Goal: Transaction & Acquisition: Purchase product/service

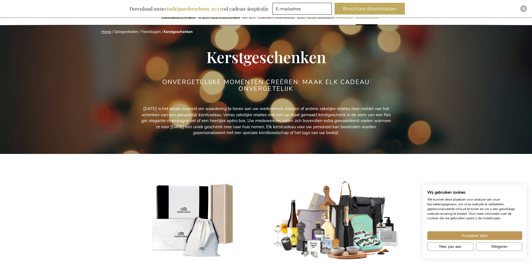
scroll to position [84, 0]
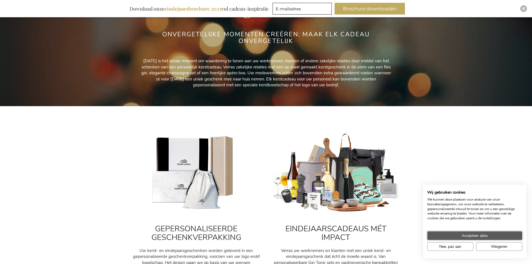
click at [458, 234] on button "Accepteer alles" at bounding box center [474, 235] width 95 height 9
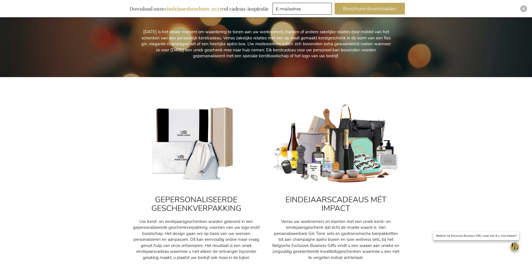
scroll to position [168, 0]
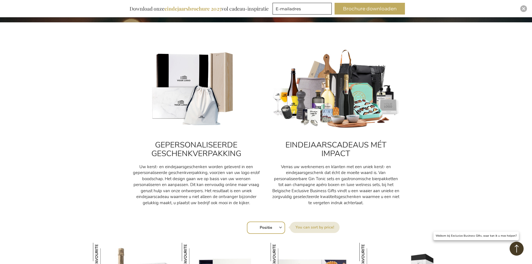
click at [341, 143] on h2 "EINDEJAARSCADEAUS MÉT IMPACT" at bounding box center [336, 149] width 129 height 17
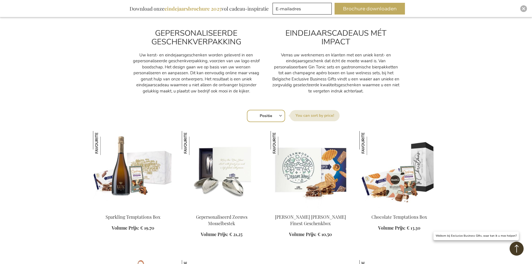
click at [273, 115] on select "Positie Best Sellers Meest bekeken Nieuw Biggest Saving Price: low to high Pric…" at bounding box center [266, 116] width 38 height 12
select select "bestsellers"
click at [247, 110] on select "Positie Best Sellers Meest bekeken Nieuw Biggest Saving Price: low to high Pric…" at bounding box center [266, 116] width 38 height 12
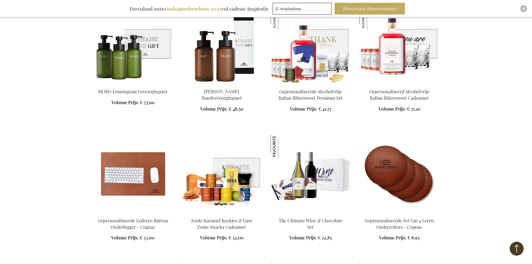
scroll to position [754, 0]
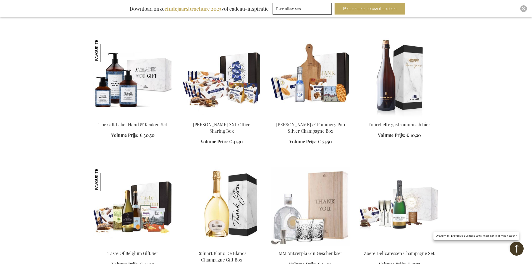
scroll to position [1118, 0]
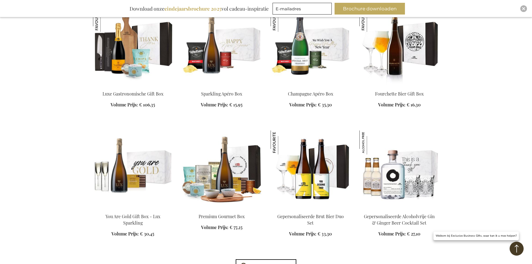
scroll to position [1313, 0]
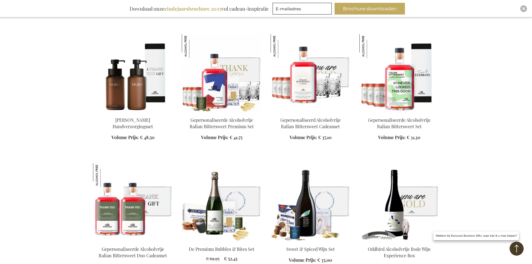
scroll to position [2067, 0]
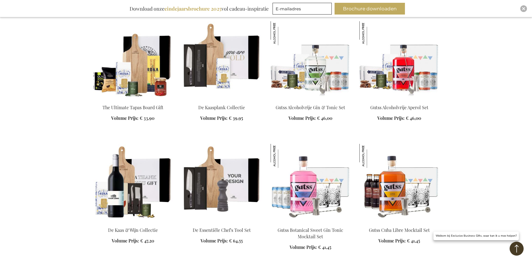
scroll to position [2459, 0]
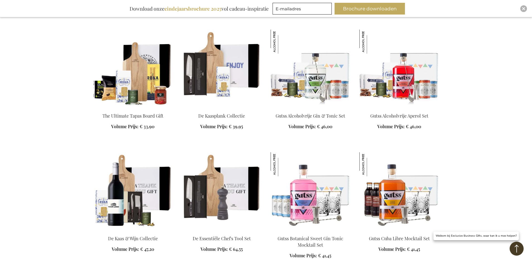
click at [229, 75] on img at bounding box center [222, 69] width 80 height 78
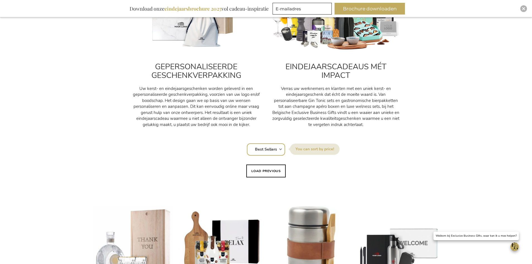
scroll to position [251, 0]
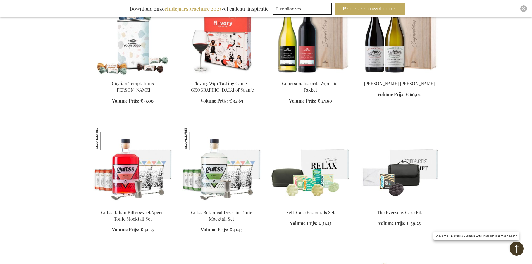
scroll to position [796, 0]
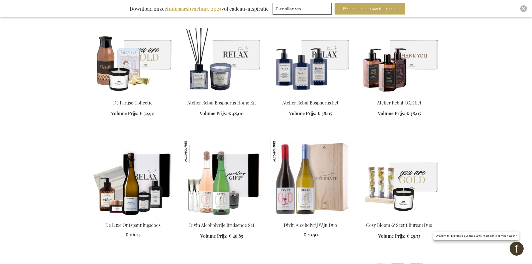
scroll to position [1075, 0]
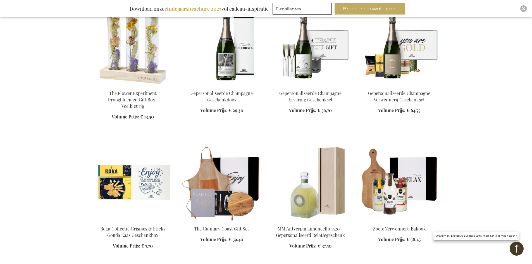
scroll to position [1606, 0]
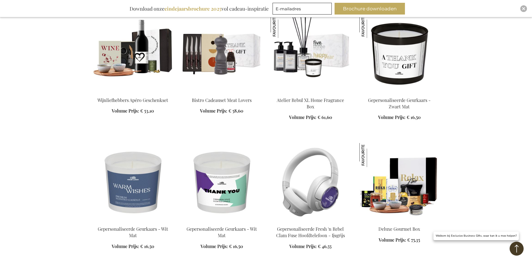
scroll to position [2640, 0]
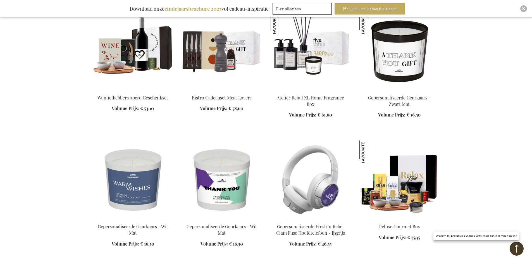
click at [220, 51] on img at bounding box center [222, 50] width 80 height 78
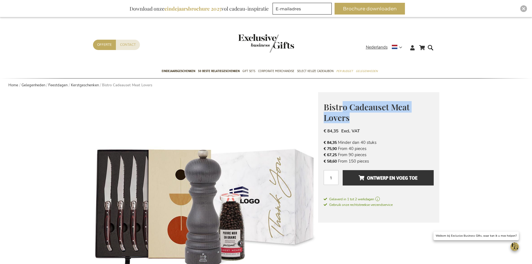
drag, startPoint x: 375, startPoint y: 99, endPoint x: 437, endPoint y: 115, distance: 64.4
click at [437, 115] on div "Bistro Cadeauset Meat Lovers € 84,35 Excl. VAT € 84,35 Minder dan 40 stuks € 75…" at bounding box center [378, 157] width 121 height 130
click at [431, 120] on h1 "Bistro Cadeauset Meat Lovers" at bounding box center [379, 112] width 110 height 22
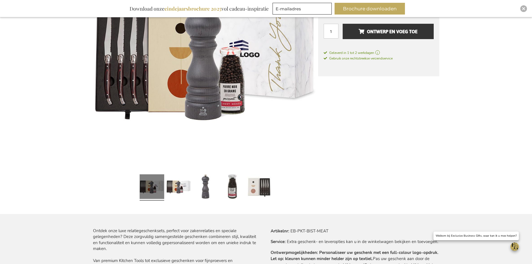
scroll to position [56, 0]
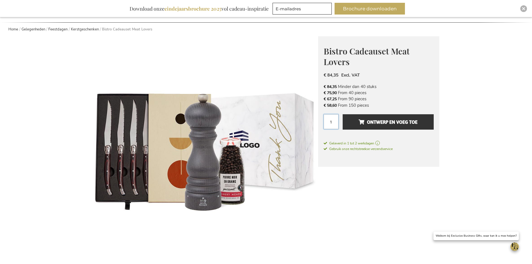
click at [331, 127] on input "1" at bounding box center [331, 121] width 15 height 15
click at [332, 125] on input "1" at bounding box center [331, 121] width 15 height 15
click at [331, 123] on input "1" at bounding box center [331, 121] width 15 height 15
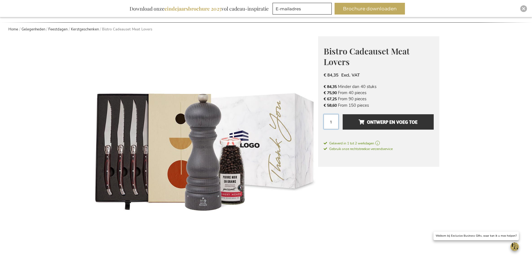
click at [331, 122] on input "1" at bounding box center [331, 121] width 15 height 15
type input "20"
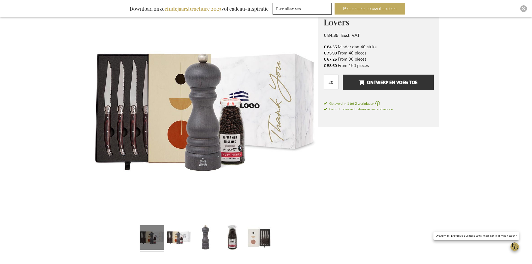
scroll to position [196, 0]
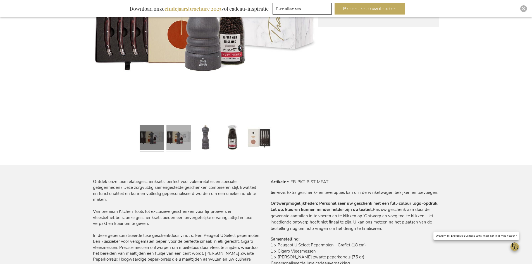
click at [181, 140] on link at bounding box center [179, 138] width 25 height 31
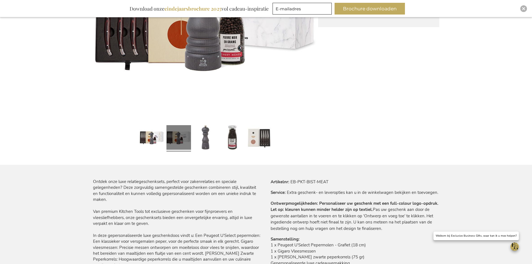
click at [280, 140] on div at bounding box center [205, 138] width 225 height 31
click at [263, 143] on link at bounding box center [259, 138] width 25 height 31
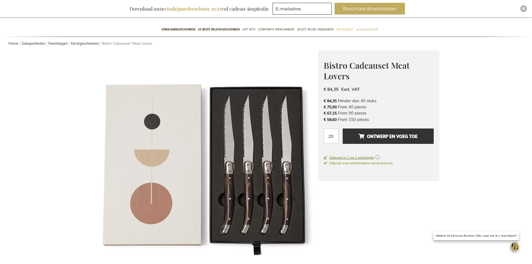
scroll to position [0, 0]
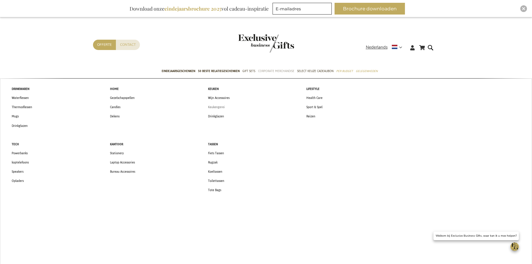
click at [220, 107] on span "Keukengerei" at bounding box center [216, 107] width 17 height 6
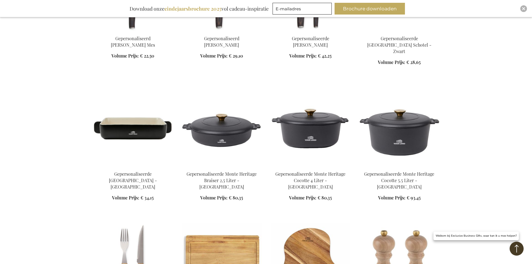
scroll to position [587, 0]
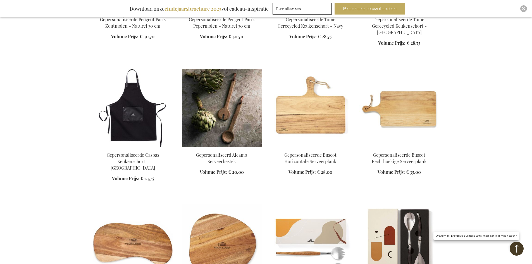
scroll to position [866, 0]
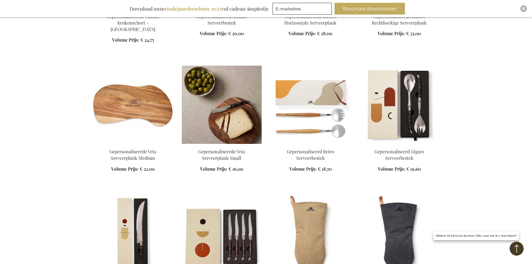
scroll to position [950, 0]
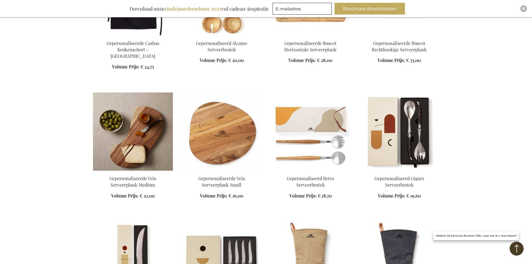
click at [113, 118] on img at bounding box center [133, 131] width 80 height 78
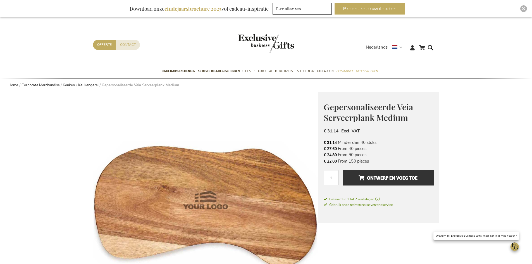
scroll to position [84, 0]
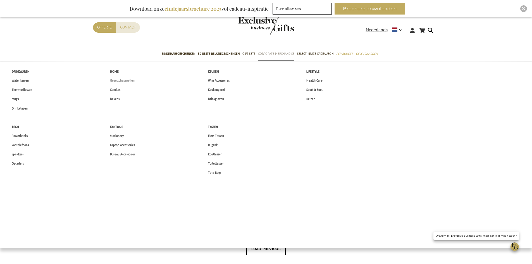
click at [120, 80] on span "Gezelschapspellen" at bounding box center [122, 81] width 25 height 6
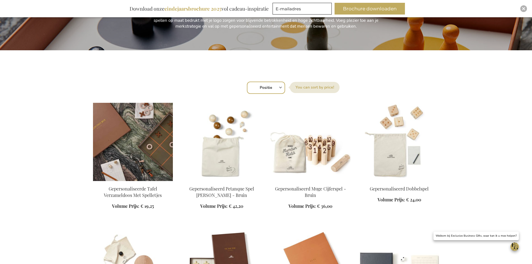
click at [136, 160] on img at bounding box center [133, 142] width 80 height 78
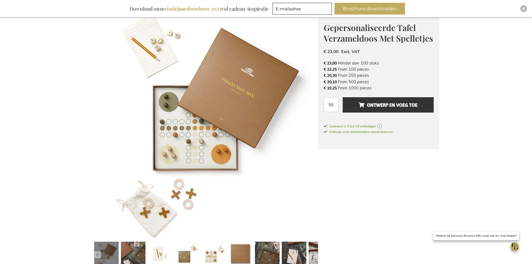
scroll to position [140, 0]
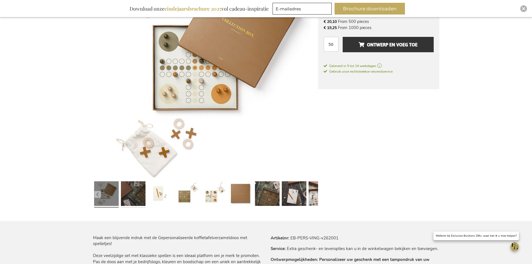
click at [137, 201] on link at bounding box center [133, 194] width 25 height 31
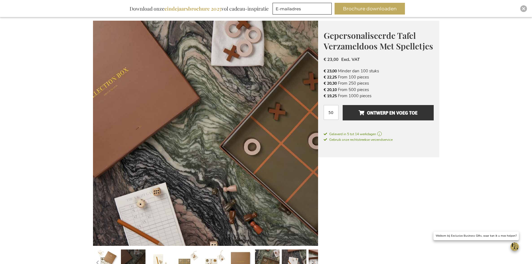
scroll to position [84, 0]
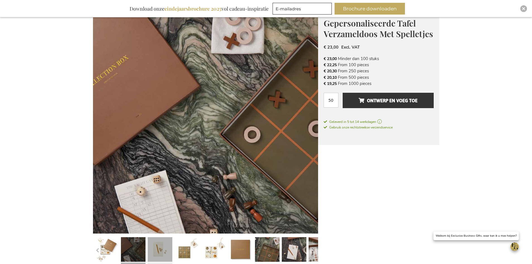
click at [155, 243] on link at bounding box center [160, 250] width 25 height 31
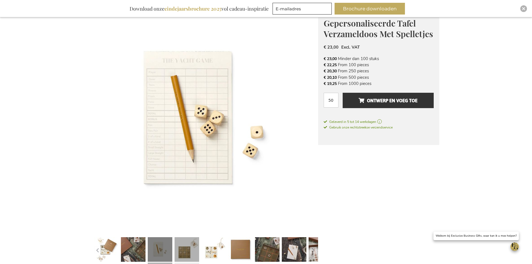
click at [186, 251] on link at bounding box center [187, 250] width 25 height 31
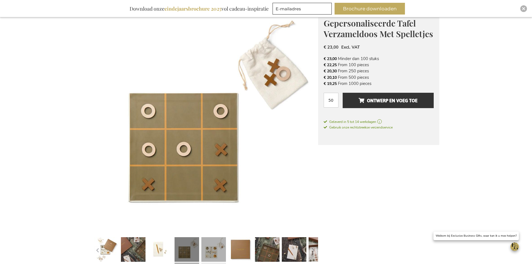
click at [209, 253] on link at bounding box center [213, 250] width 25 height 31
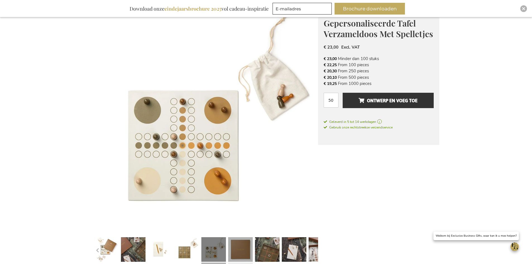
click at [231, 256] on link at bounding box center [240, 250] width 25 height 31
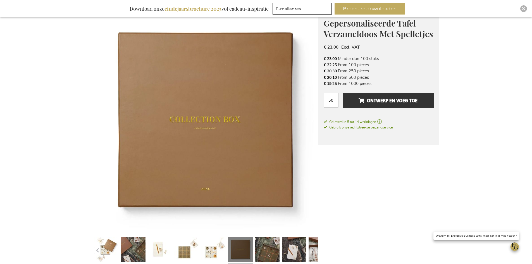
click at [249, 257] on link at bounding box center [240, 250] width 25 height 31
click at [249, 254] on link at bounding box center [240, 250] width 25 height 31
click at [264, 254] on link at bounding box center [267, 250] width 25 height 31
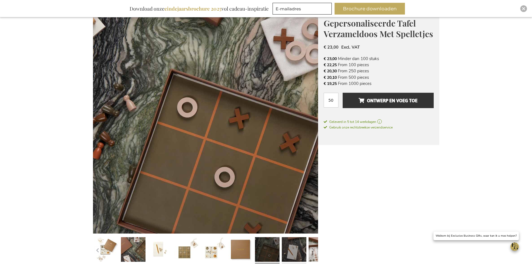
click at [293, 254] on link at bounding box center [294, 250] width 25 height 31
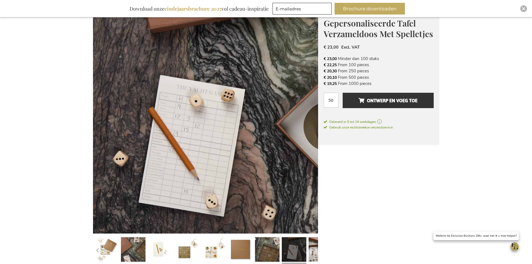
click at [305, 255] on link at bounding box center [294, 250] width 25 height 31
click at [309, 255] on link at bounding box center [321, 250] width 25 height 31
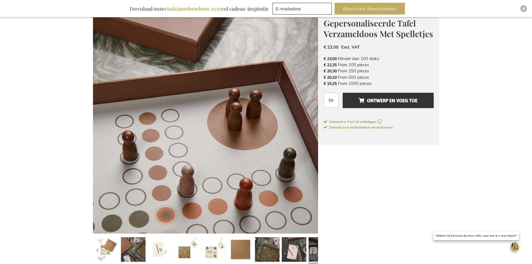
click at [316, 255] on link at bounding box center [321, 250] width 25 height 31
click at [315, 254] on link at bounding box center [321, 250] width 25 height 31
click at [310, 249] on button "button" at bounding box center [313, 250] width 7 height 7
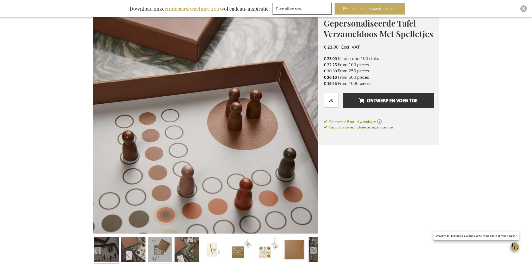
click at [163, 253] on link at bounding box center [160, 250] width 25 height 31
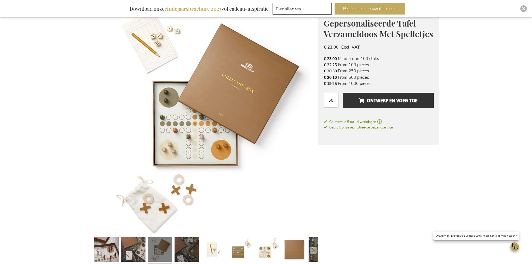
click at [196, 248] on link at bounding box center [187, 250] width 25 height 31
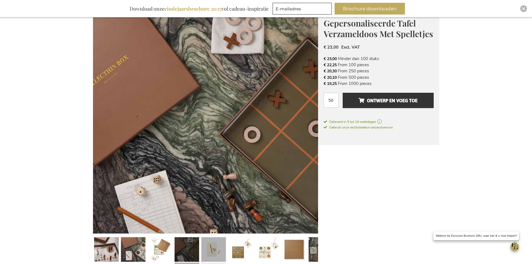
click at [211, 250] on link at bounding box center [213, 250] width 25 height 31
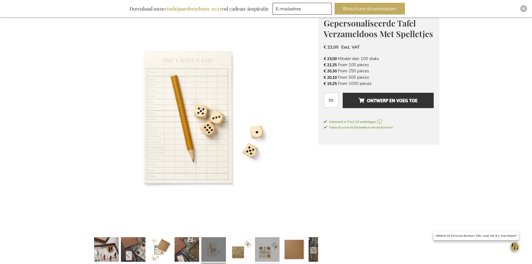
click at [267, 254] on link at bounding box center [267, 250] width 25 height 31
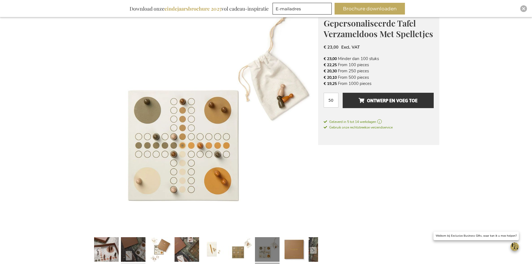
click at [132, 250] on link at bounding box center [133, 250] width 25 height 31
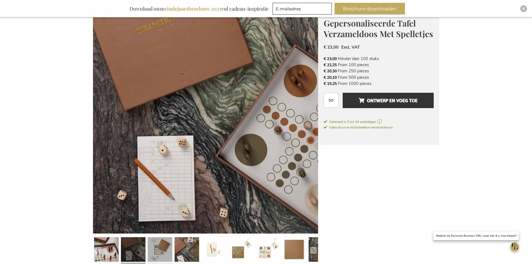
click at [160, 249] on link at bounding box center [160, 250] width 25 height 31
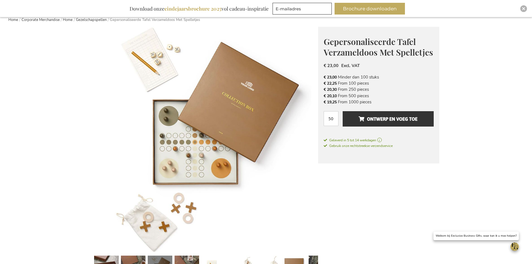
scroll to position [56, 0]
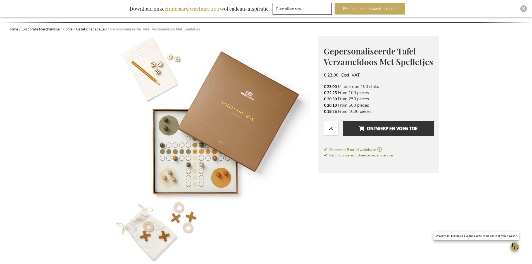
click at [87, 30] on link "Gezelschapspellen" at bounding box center [91, 29] width 31 height 5
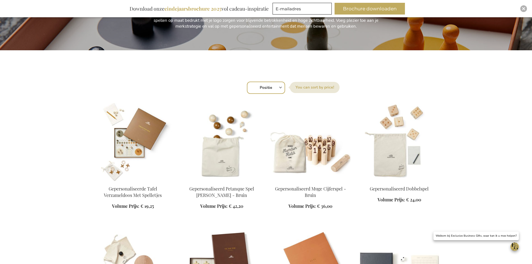
click at [279, 88] on select "Positie Best Sellers Meest bekeken Nieuw Biggest Saving Price: low to high Pric…" at bounding box center [266, 88] width 38 height 12
select select "price_asc"
click at [247, 82] on select "Positie Best Sellers Meest bekeken Nieuw Biggest Saving Price: low to high Pric…" at bounding box center [266, 88] width 38 height 12
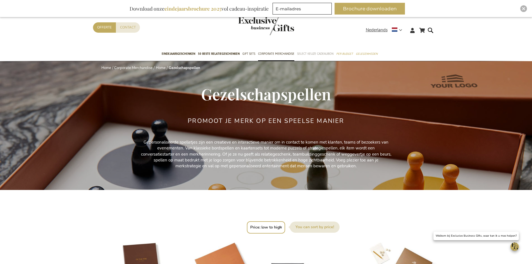
click at [306, 53] on span "Select Keuze Cadeaubon" at bounding box center [315, 54] width 36 height 6
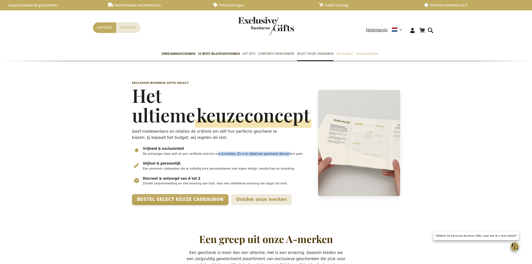
drag, startPoint x: 148, startPoint y: 157, endPoint x: 210, endPoint y: 156, distance: 62.3
click at [210, 156] on p "De ontvanger kiest zelf uit een verfijnde selectie van A-merken. Zo is er altij…" at bounding box center [227, 154] width 168 height 4
click at [270, 162] on ul "Vrijheid & exclusiviteit De ontvanger kiest zelf uit een verfijnde selectie van…" at bounding box center [221, 167] width 179 height 43
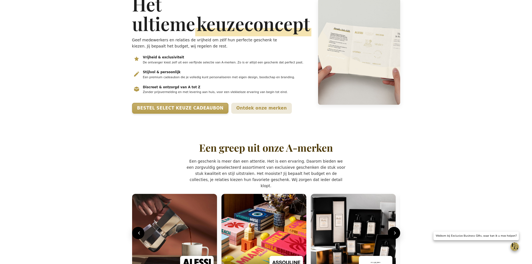
scroll to position [112, 0]
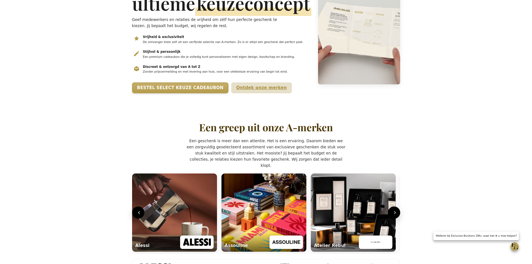
click at [231, 93] on link "Ontdek onze merken" at bounding box center [261, 87] width 61 height 11
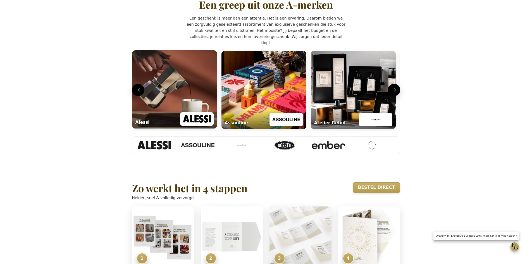
scroll to position [242, 0]
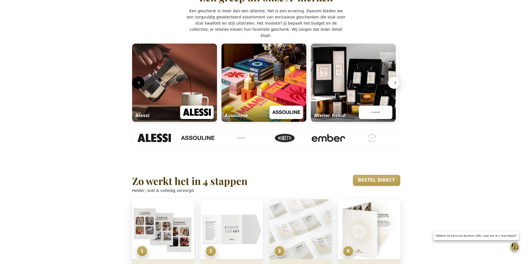
click at [392, 89] on button "Volgende" at bounding box center [394, 83] width 12 height 12
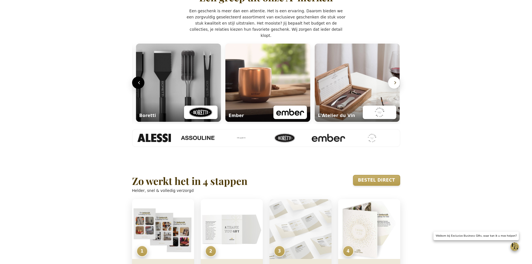
scroll to position [0, 270]
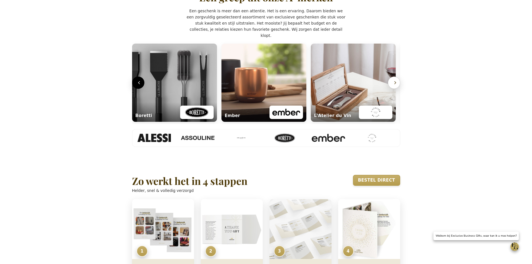
click at [392, 89] on button "Volgende" at bounding box center [394, 83] width 12 height 12
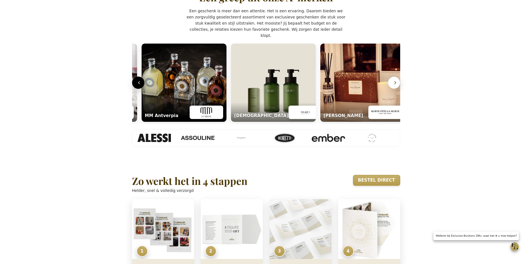
scroll to position [0, 539]
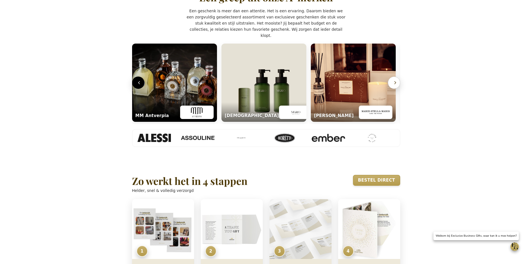
click at [392, 89] on button "Volgende" at bounding box center [394, 83] width 12 height 12
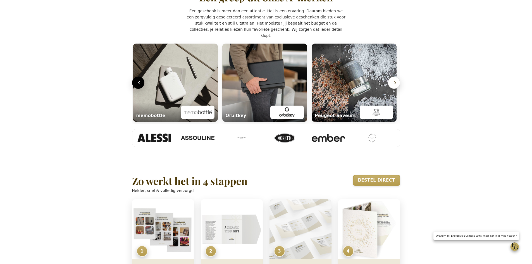
scroll to position [0, 807]
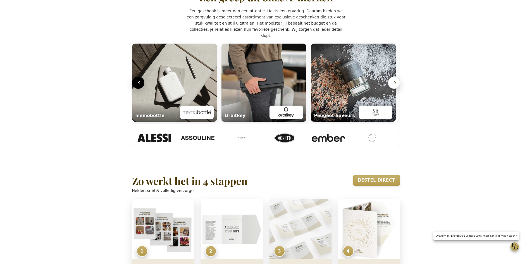
click at [392, 89] on button "Volgende" at bounding box center [394, 83] width 12 height 12
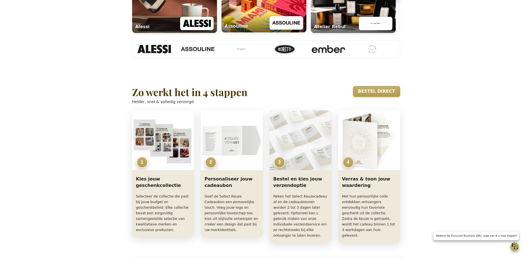
scroll to position [353, 0]
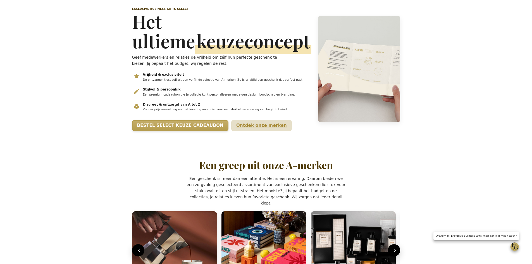
click at [231, 131] on link "Ontdek onze merken" at bounding box center [261, 125] width 61 height 11
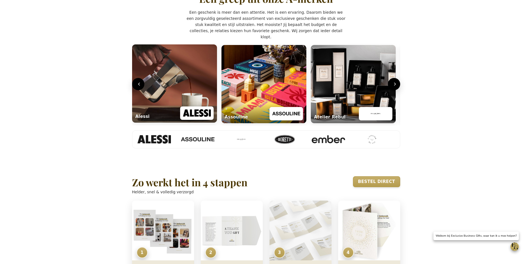
scroll to position [242, 0]
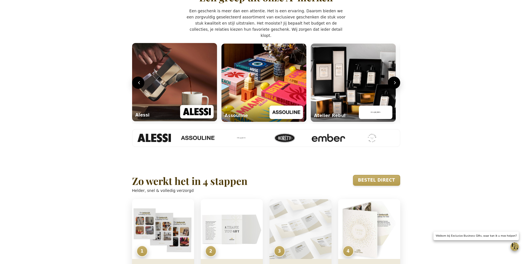
click at [180, 118] on div "Lifestyle carrousel" at bounding box center [197, 111] width 34 height 13
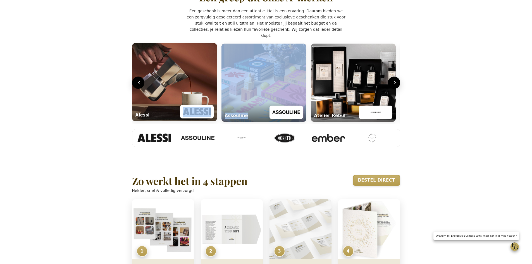
click at [180, 118] on div "Lifestyle carrousel" at bounding box center [197, 111] width 34 height 13
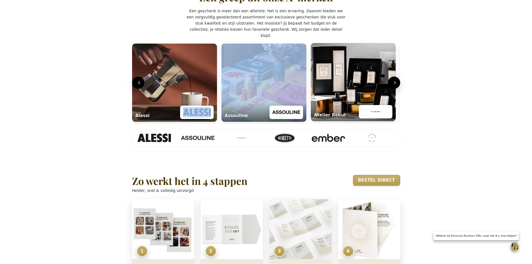
click at [377, 117] on img "Lifestyle carrousel" at bounding box center [376, 112] width 28 height 10
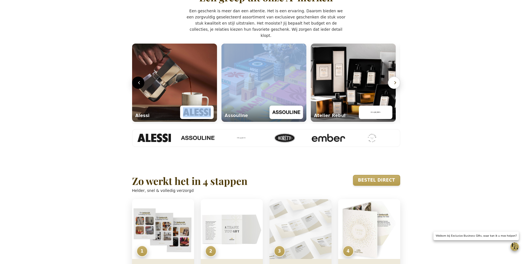
click at [394, 85] on icon "Volgende" at bounding box center [396, 83] width 6 height 6
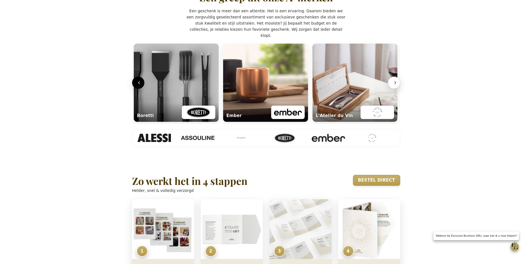
scroll to position [0, 270]
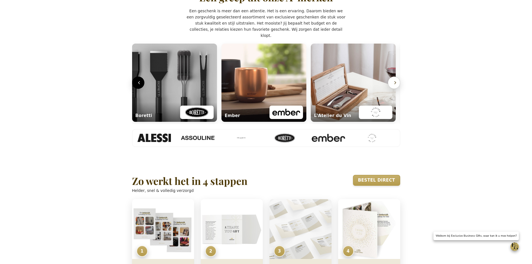
click at [394, 85] on icon "Volgende" at bounding box center [396, 83] width 6 height 6
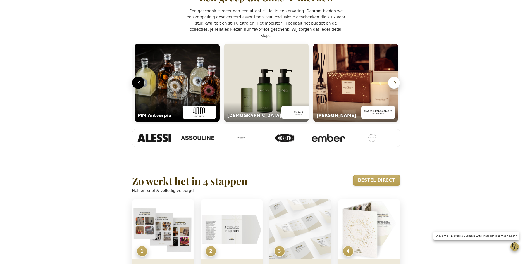
scroll to position [0, 539]
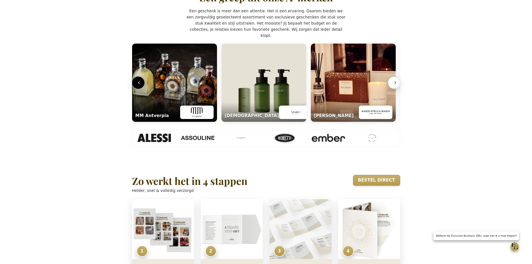
click at [398, 89] on button "Volgende" at bounding box center [394, 83] width 12 height 12
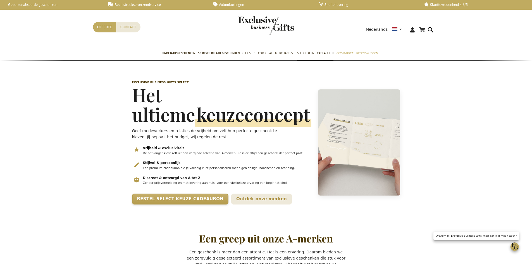
scroll to position [0, 0]
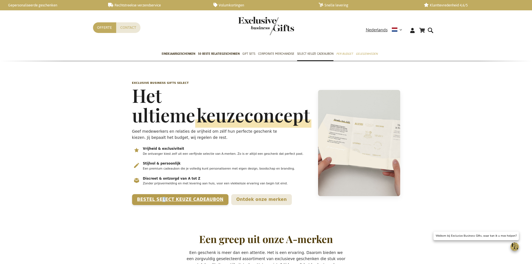
click at [162, 203] on div "Exclusive Business Gifts Select Het ultieme keuzeconcept Geef medewerkers en re…" at bounding box center [221, 143] width 179 height 124
click at [160, 186] on p "Zonder prijsvermelding en met levering aan huis, voor een vlekkeloze ervaring v…" at bounding box center [227, 183] width 168 height 4
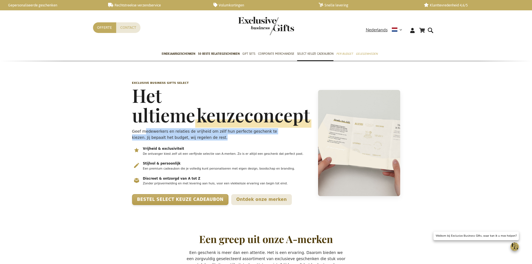
drag, startPoint x: 224, startPoint y: 135, endPoint x: 229, endPoint y: 137, distance: 6.0
click at [229, 137] on p "Geef medewerkers en relaties de vrijheid om zélf hun perfecte geschenk te kieze…" at bounding box center [211, 134] width 159 height 12
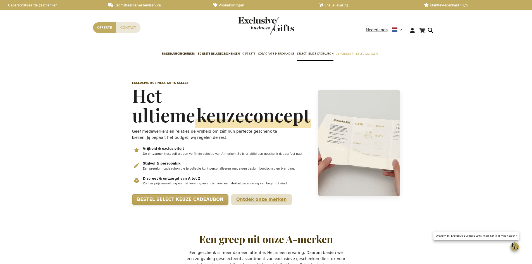
click at [231, 205] on link "Ontdek onze merken" at bounding box center [261, 199] width 61 height 11
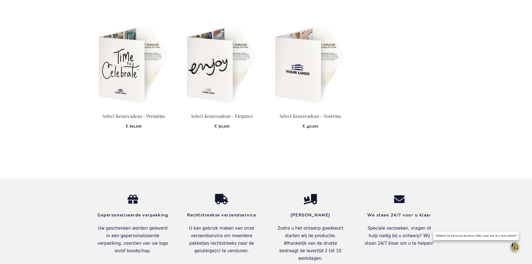
scroll to position [940, 0]
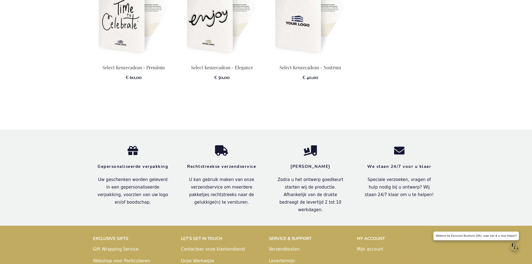
click at [107, 251] on link "Gift Wrapping Service" at bounding box center [116, 249] width 46 height 5
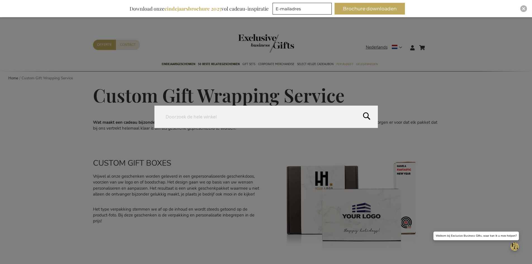
click at [435, 44] on form "Search Search" at bounding box center [432, 44] width 6 height 0
type input "doos"
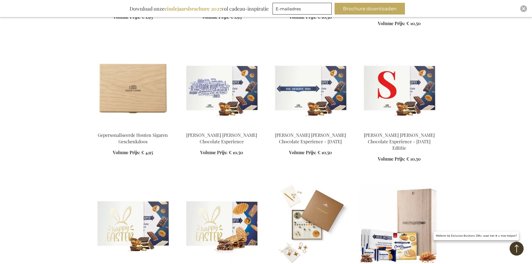
scroll to position [353, 0]
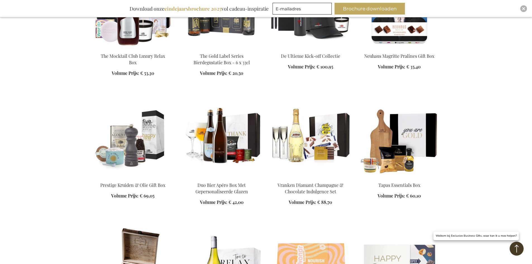
scroll to position [1694, 0]
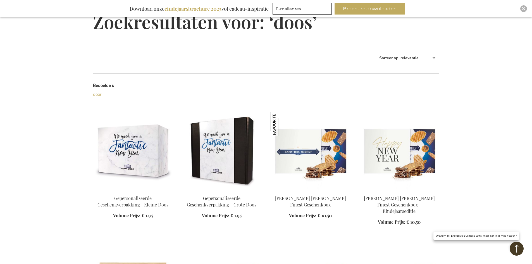
scroll to position [45, 0]
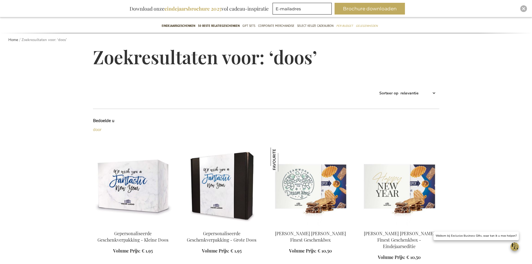
click at [419, 94] on select "Best Sellers Meest bekeken Nieuw Biggest Saving Price: low to high Price: high …" at bounding box center [418, 93] width 37 height 9
select select "price_asc"
click at [400, 89] on select "Best Sellers Meest bekeken Nieuw Biggest Saving Price: low to high Price: high …" at bounding box center [418, 93] width 37 height 9
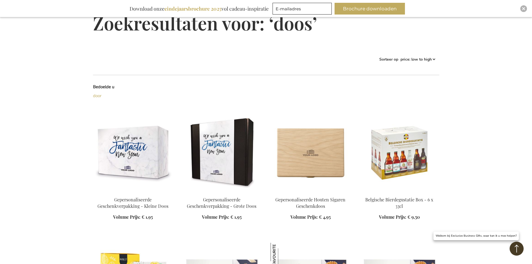
scroll to position [73, 0]
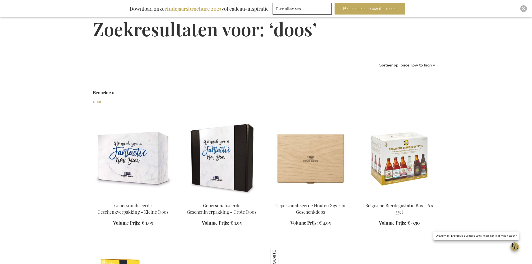
click at [210, 158] on img at bounding box center [222, 159] width 80 height 78
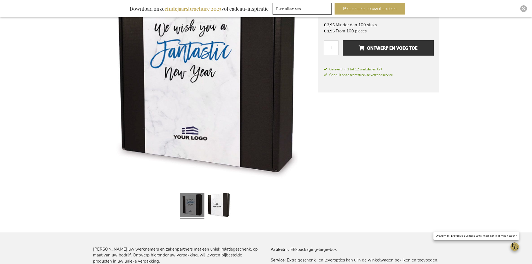
scroll to position [129, 0]
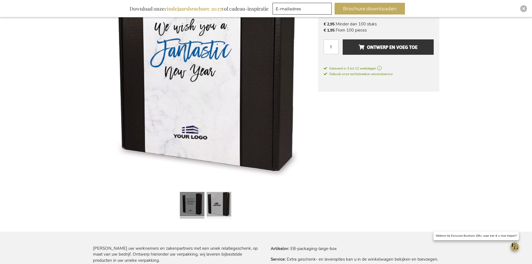
click at [227, 203] on link at bounding box center [219, 205] width 25 height 31
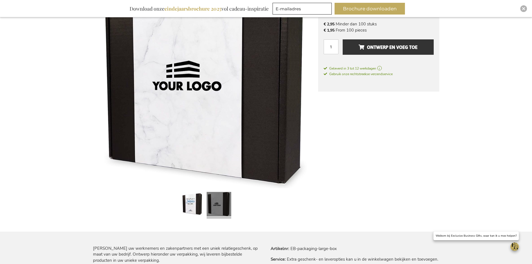
scroll to position [269, 0]
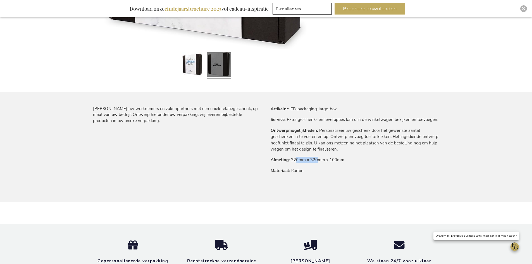
drag, startPoint x: 303, startPoint y: 160, endPoint x: 317, endPoint y: 161, distance: 14.0
click at [0, 0] on td "320mm x 320mm x 100mm" at bounding box center [0, 0] width 0 height 0
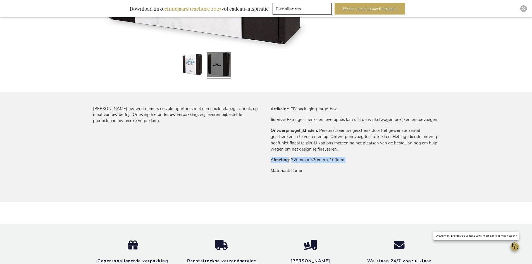
click at [0, 0] on td "320mm x 320mm x 100mm" at bounding box center [0, 0] width 0 height 0
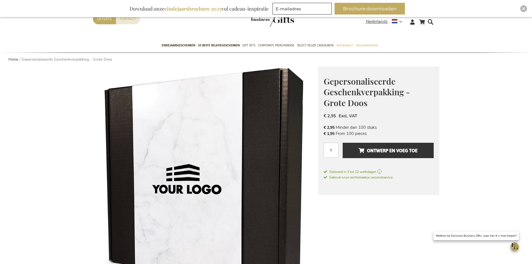
scroll to position [0, 0]
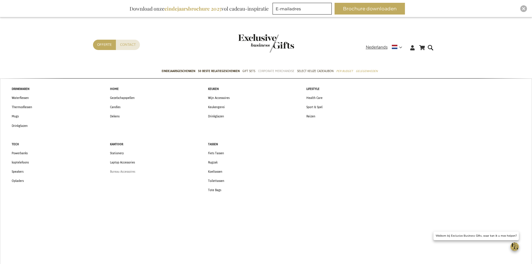
drag, startPoint x: 113, startPoint y: 167, endPoint x: 114, endPoint y: 171, distance: 4.5
click at [114, 171] on ul "Stationery Laptop Accessories Bureau Accessoires" at bounding box center [153, 163] width 98 height 28
click at [20, 152] on span "Powerbanks" at bounding box center [20, 153] width 16 height 6
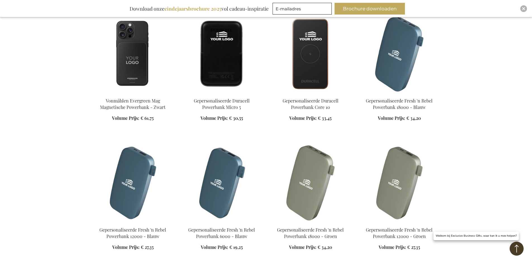
scroll to position [168, 0]
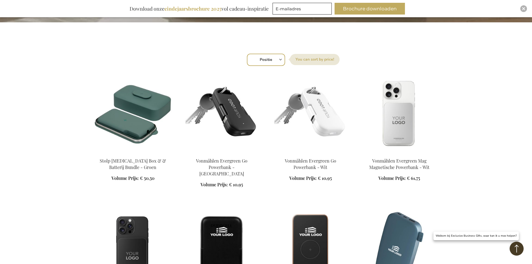
click at [272, 60] on select "Positie Best Sellers Meest bekeken Nieuw Biggest Saving Price: low to high Pric…" at bounding box center [266, 60] width 38 height 12
select select "price_asc"
click at [247, 54] on select "Positie Best Sellers Meest bekeken Nieuw Biggest Saving Price: low to high Pric…" at bounding box center [266, 60] width 38 height 12
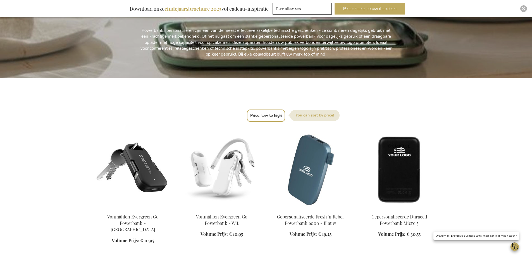
click at [226, 181] on img at bounding box center [222, 170] width 80 height 78
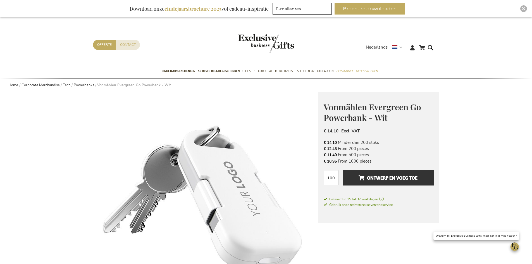
drag, startPoint x: 351, startPoint y: 141, endPoint x: 407, endPoint y: 142, distance: 55.9
click at [407, 142] on li "€ 14,10 Minder dan 200 stuks" at bounding box center [379, 142] width 110 height 6
